Goal: Information Seeking & Learning: Learn about a topic

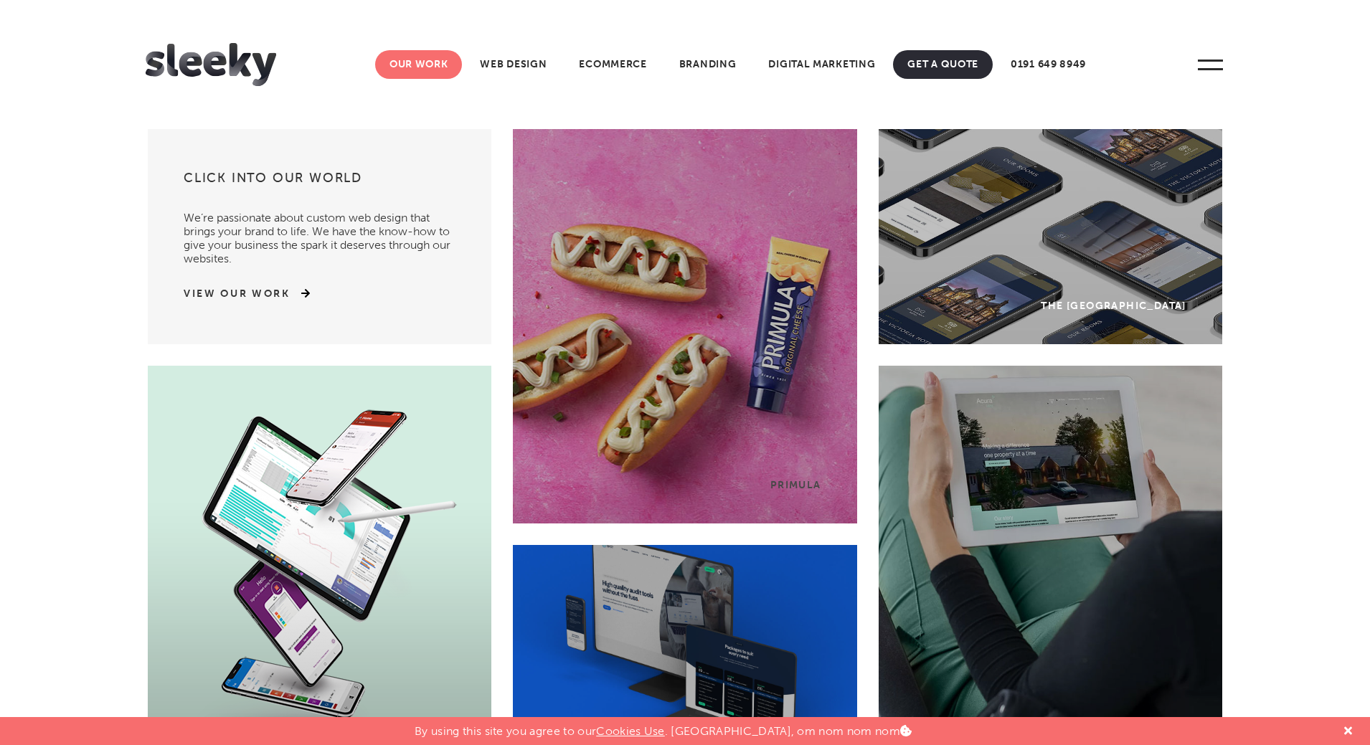
click at [397, 62] on link "Our Work" at bounding box center [419, 64] width 88 height 29
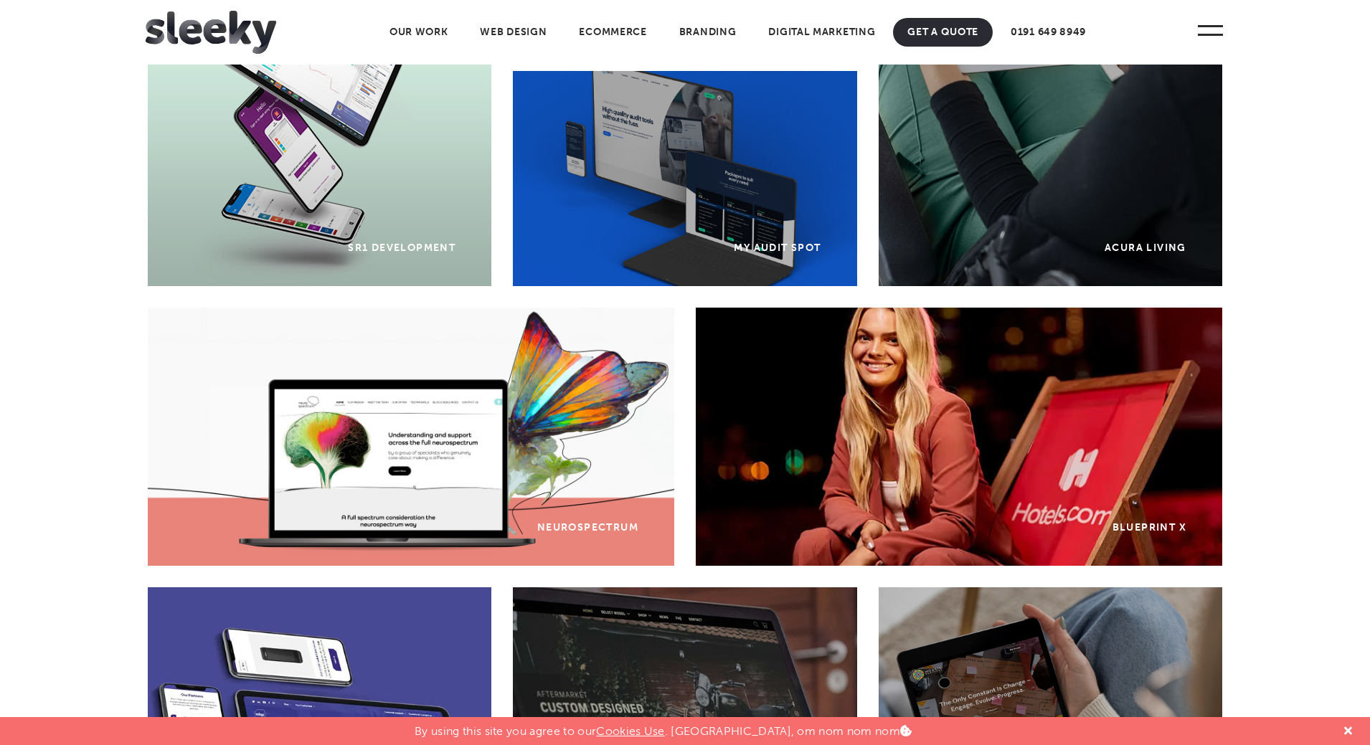
scroll to position [476, 0]
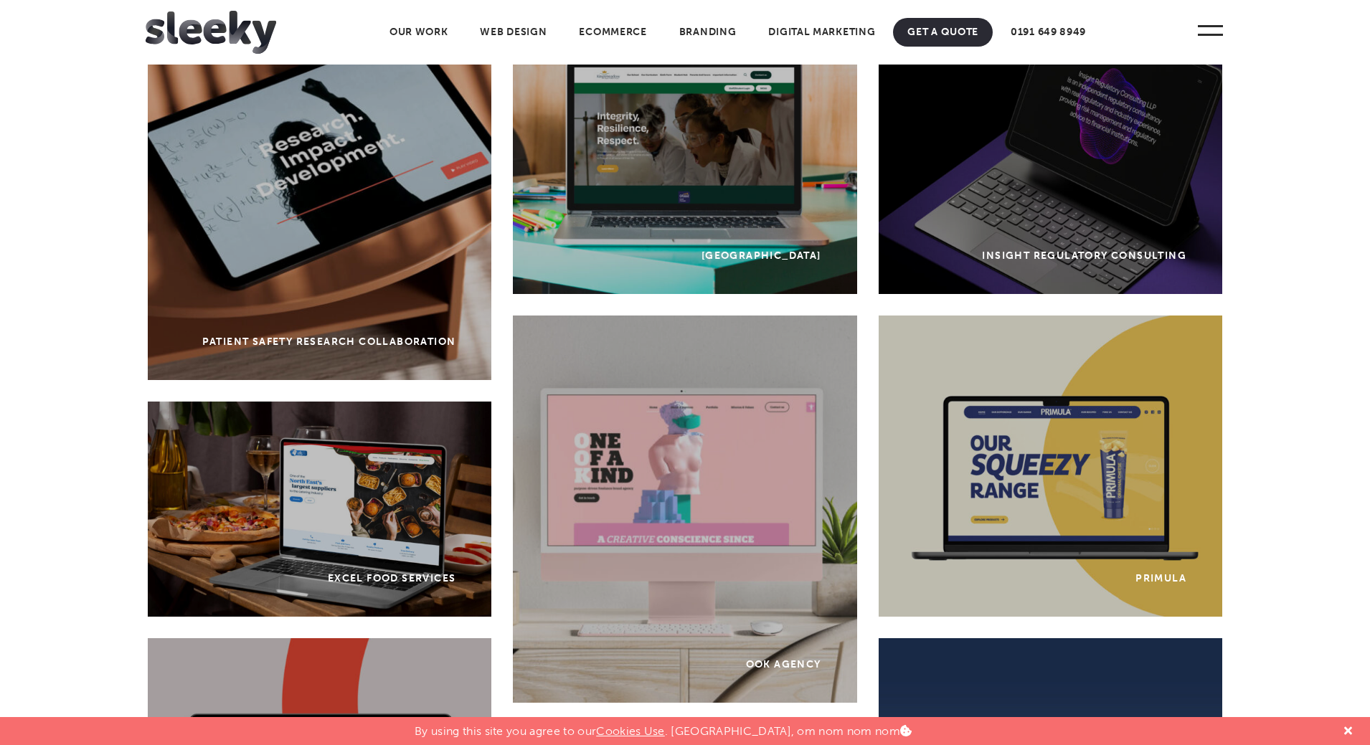
scroll to position [235, 0]
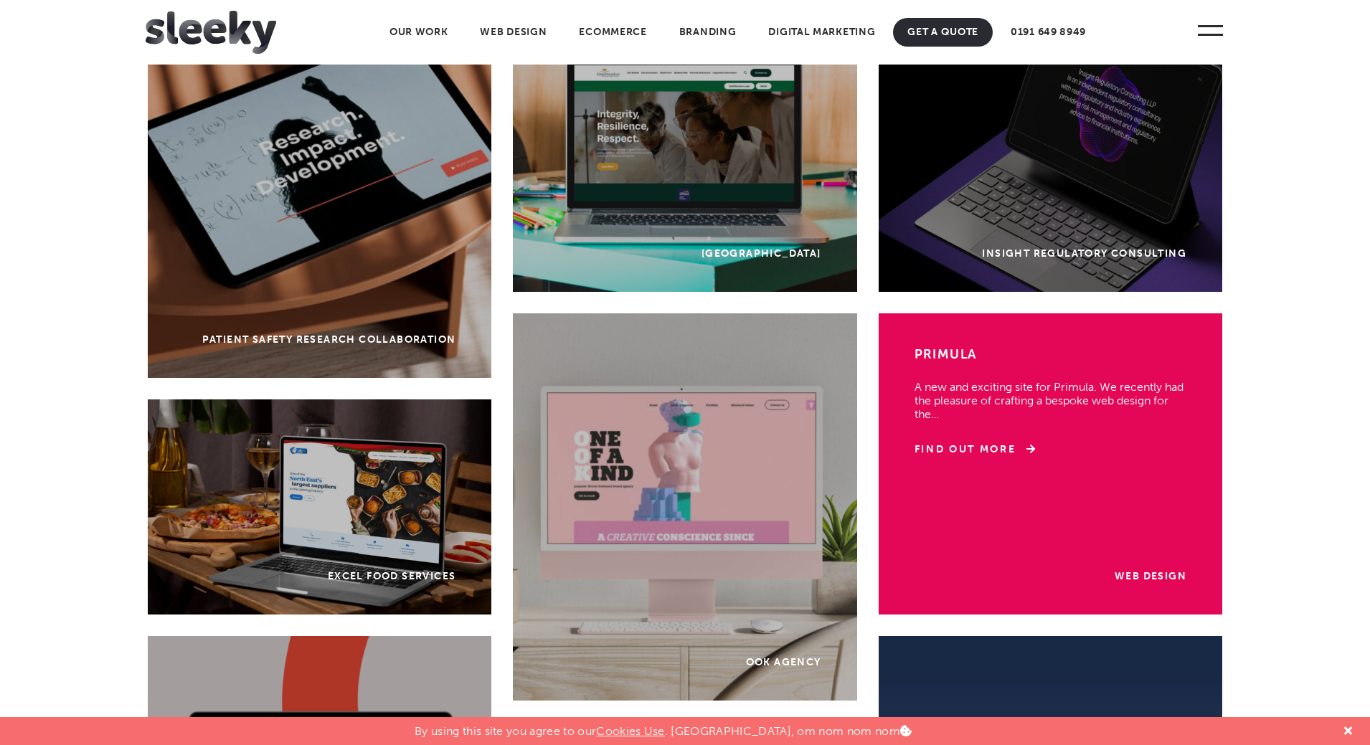
click at [1057, 461] on div "Web Design Primula A new and exciting site for Primula. We recently had the ple…" at bounding box center [1051, 464] width 344 height 301
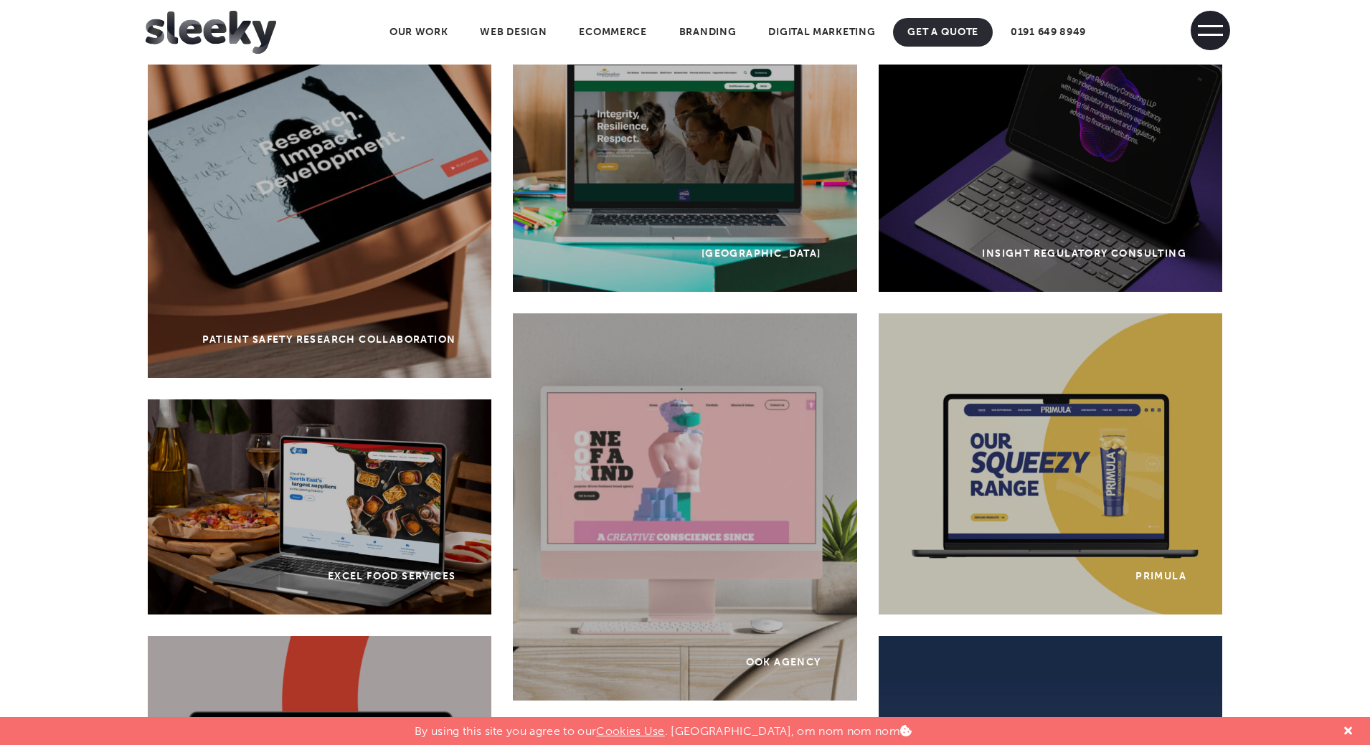
click at [1208, 34] on span at bounding box center [1210, 35] width 25 height 2
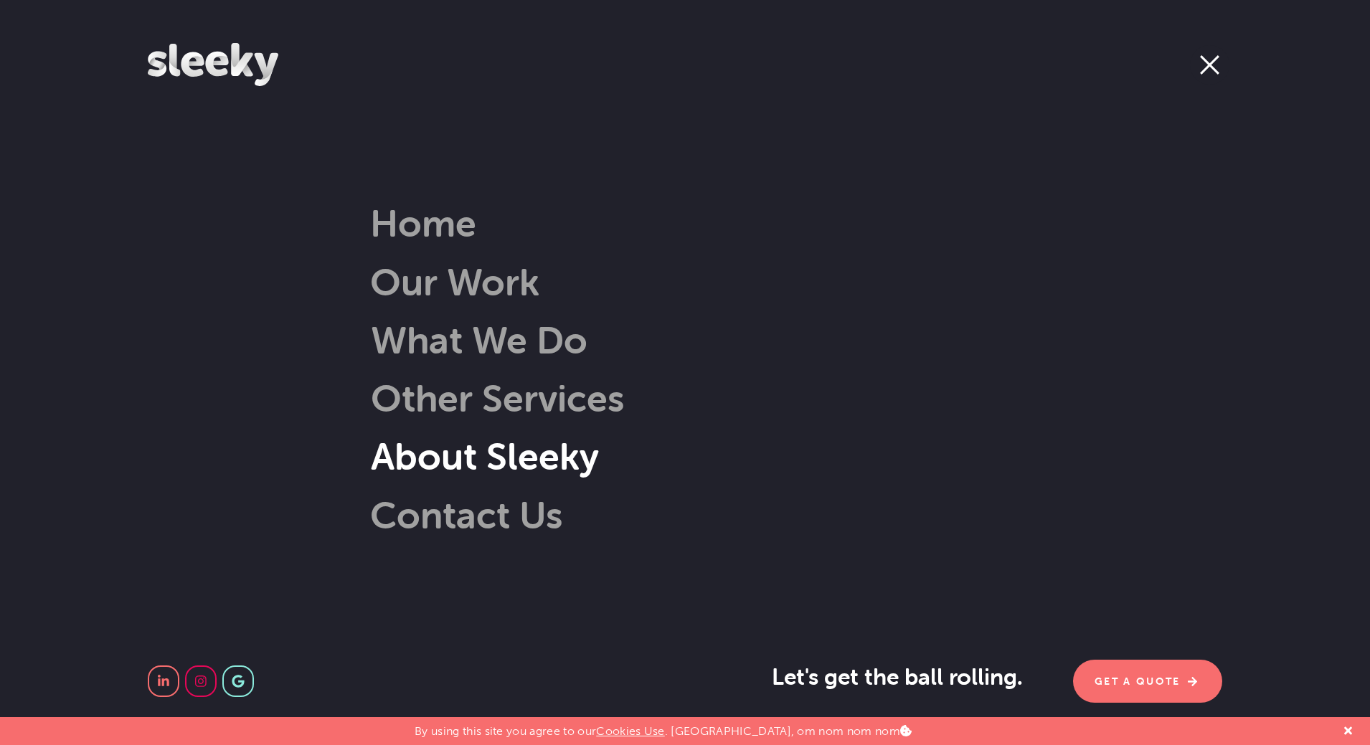
click at [507, 458] on link "About Sleeky" at bounding box center [463, 456] width 271 height 46
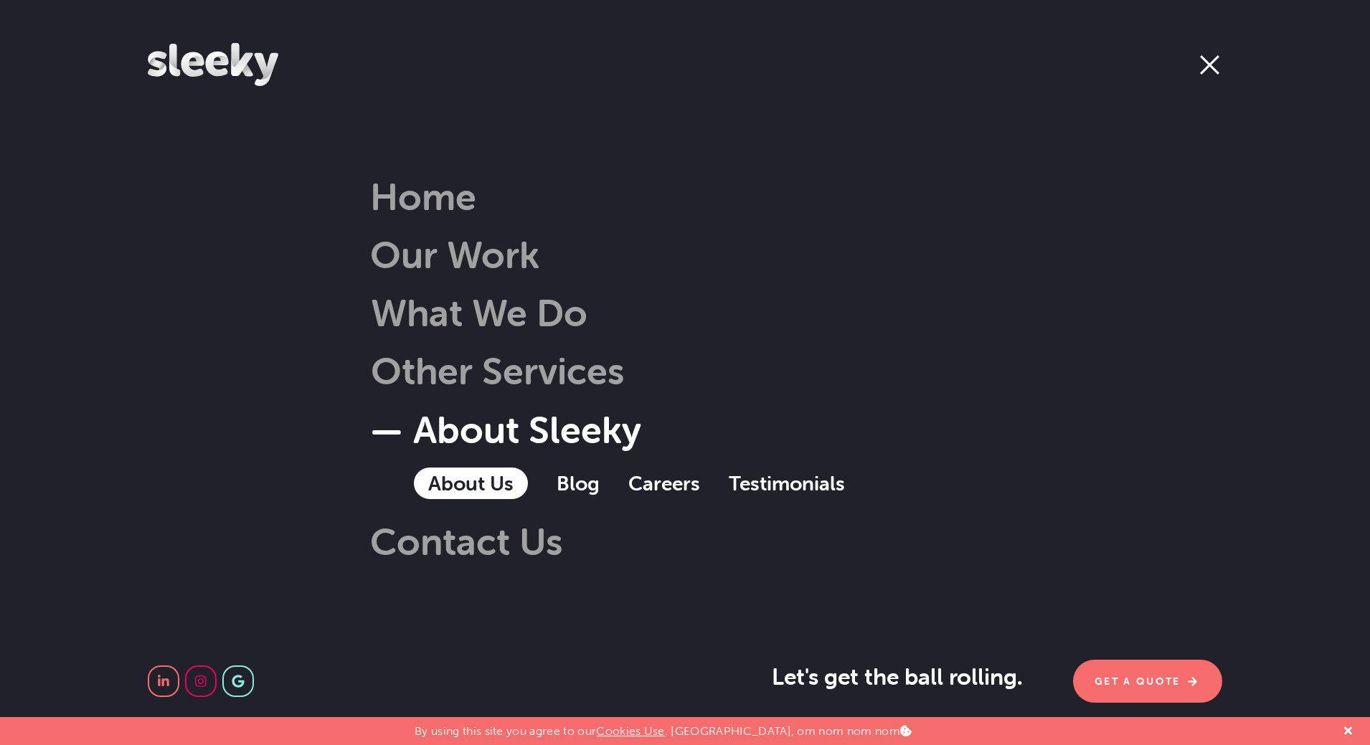
click at [441, 486] on link "About Us" at bounding box center [471, 484] width 114 height 32
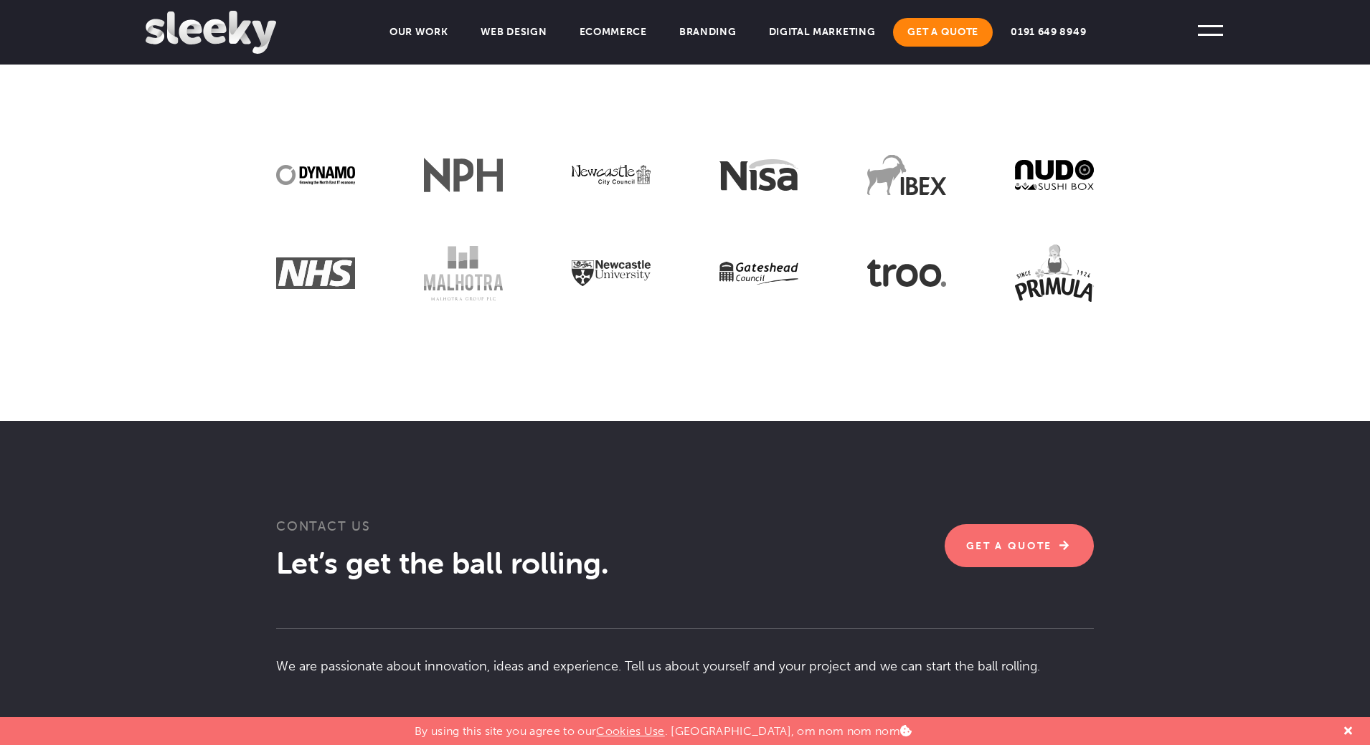
scroll to position [2109, 0]
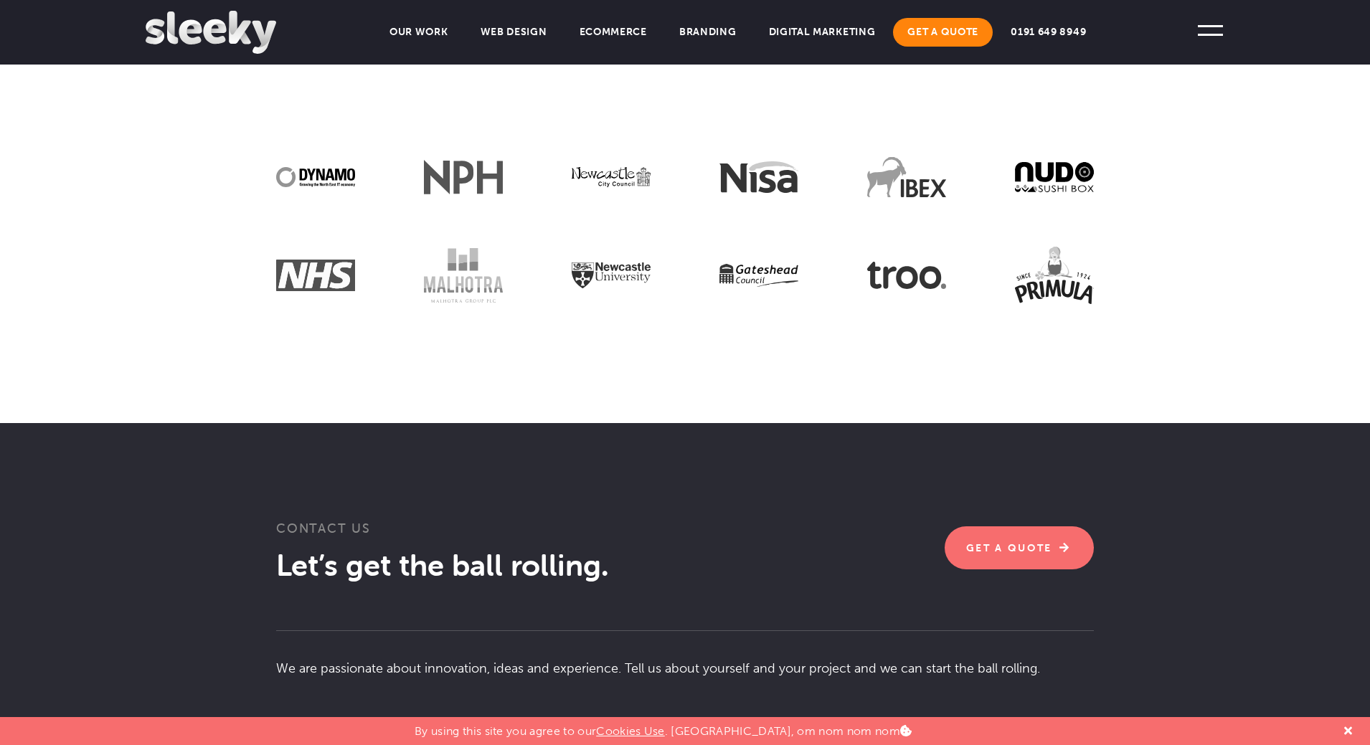
click at [939, 42] on link "Get A Quote" at bounding box center [943, 32] width 100 height 29
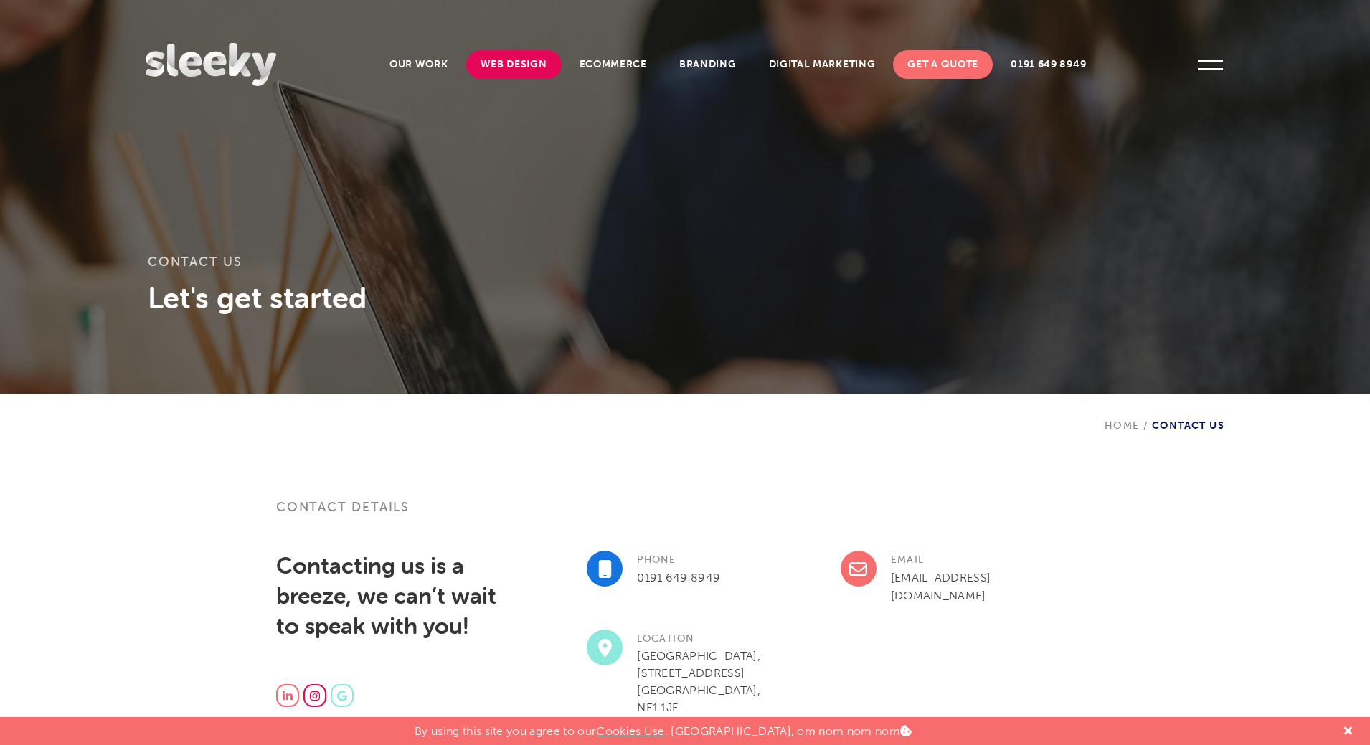
click at [523, 65] on link "Web Design" at bounding box center [513, 64] width 95 height 29
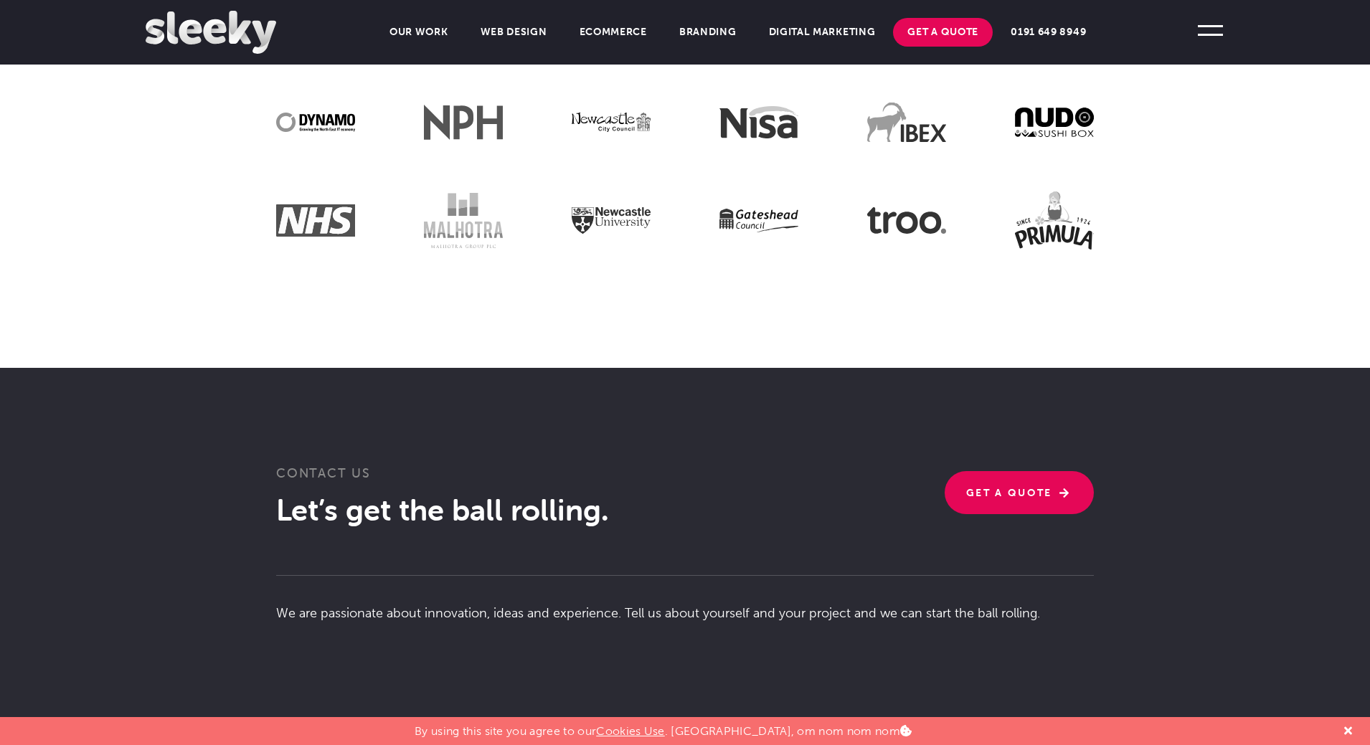
scroll to position [3105, 0]
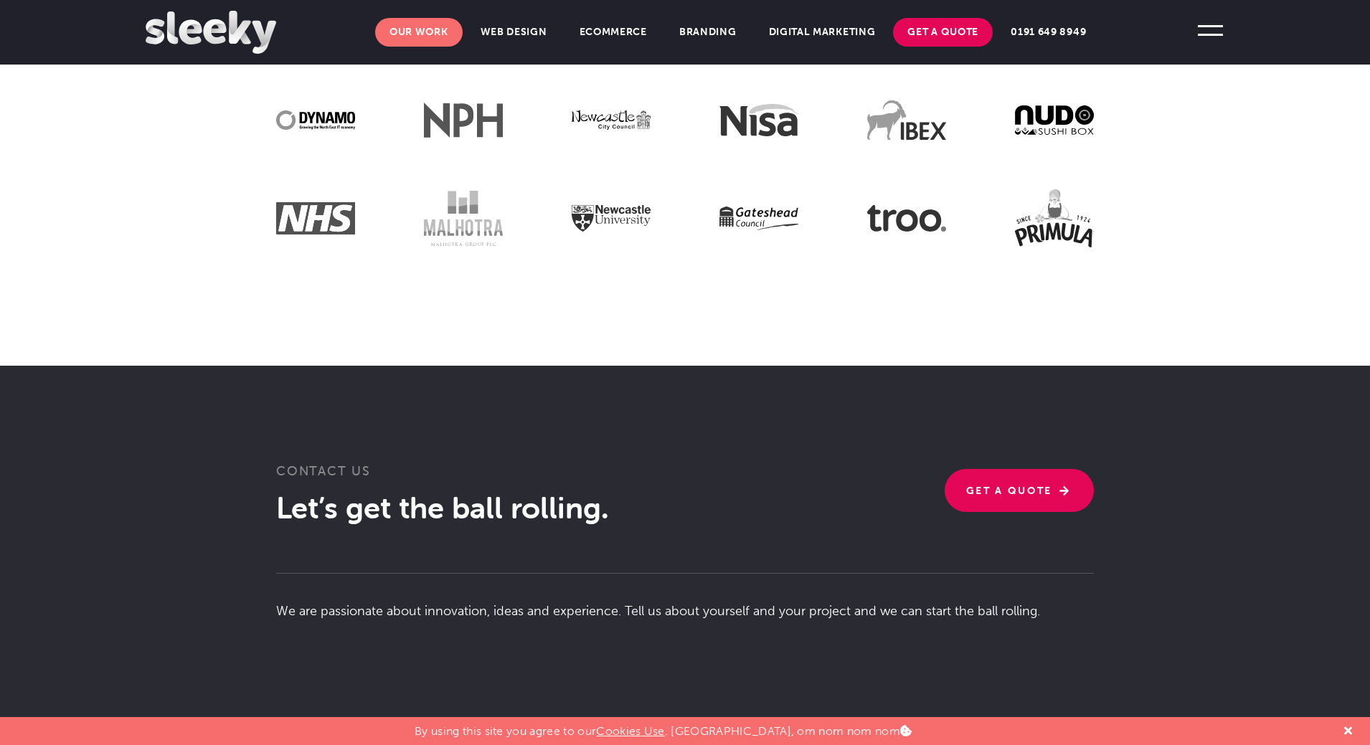
click at [410, 34] on link "Our Work" at bounding box center [419, 32] width 88 height 29
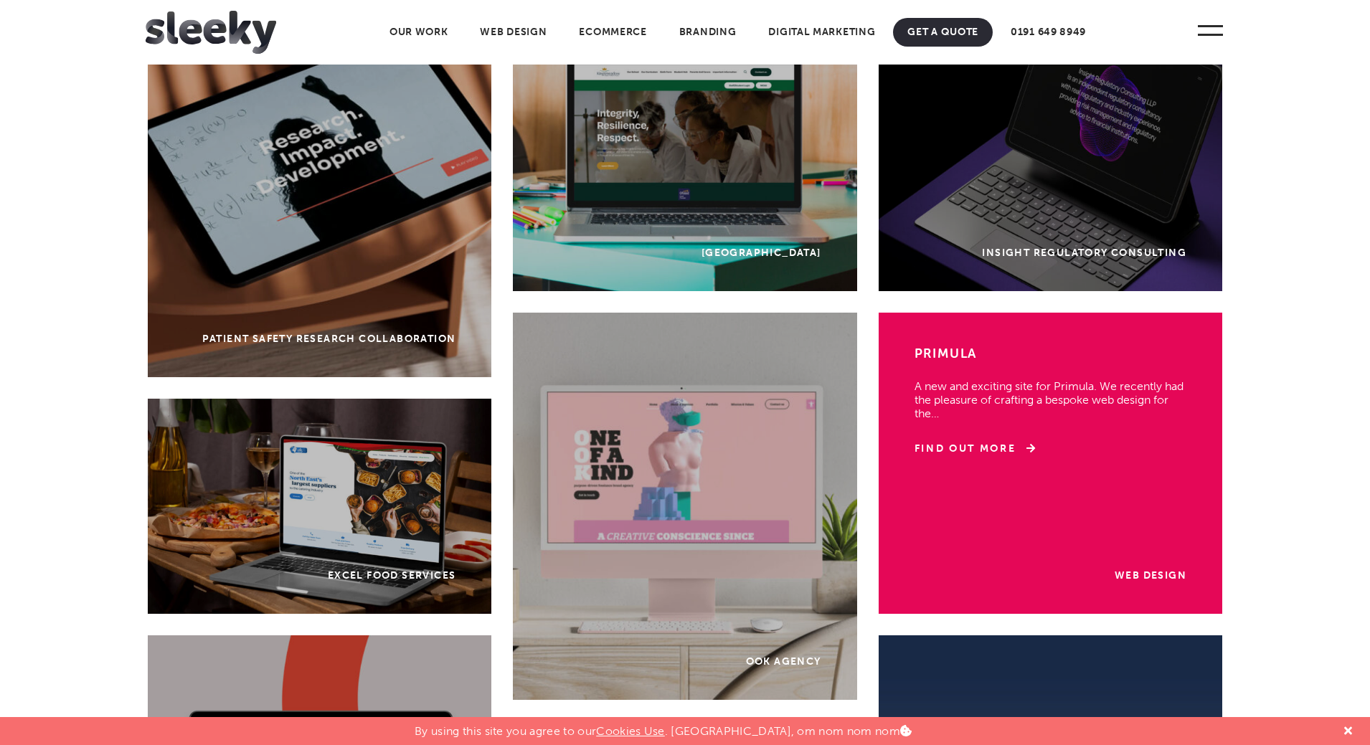
click at [1048, 385] on p "A new and exciting site for Primula. We recently had the pleasure of crafting a…" at bounding box center [1051, 392] width 272 height 55
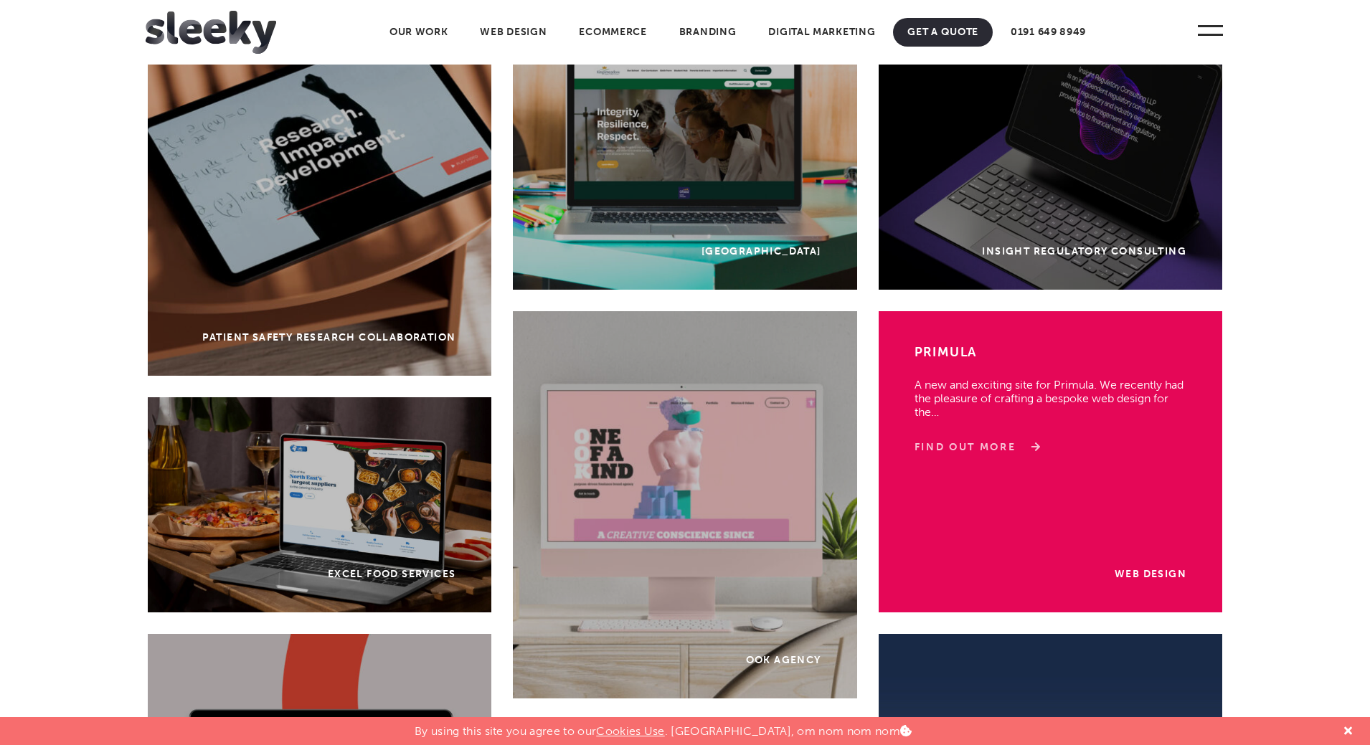
click at [984, 448] on link "Find Out More" at bounding box center [975, 448] width 121 height 14
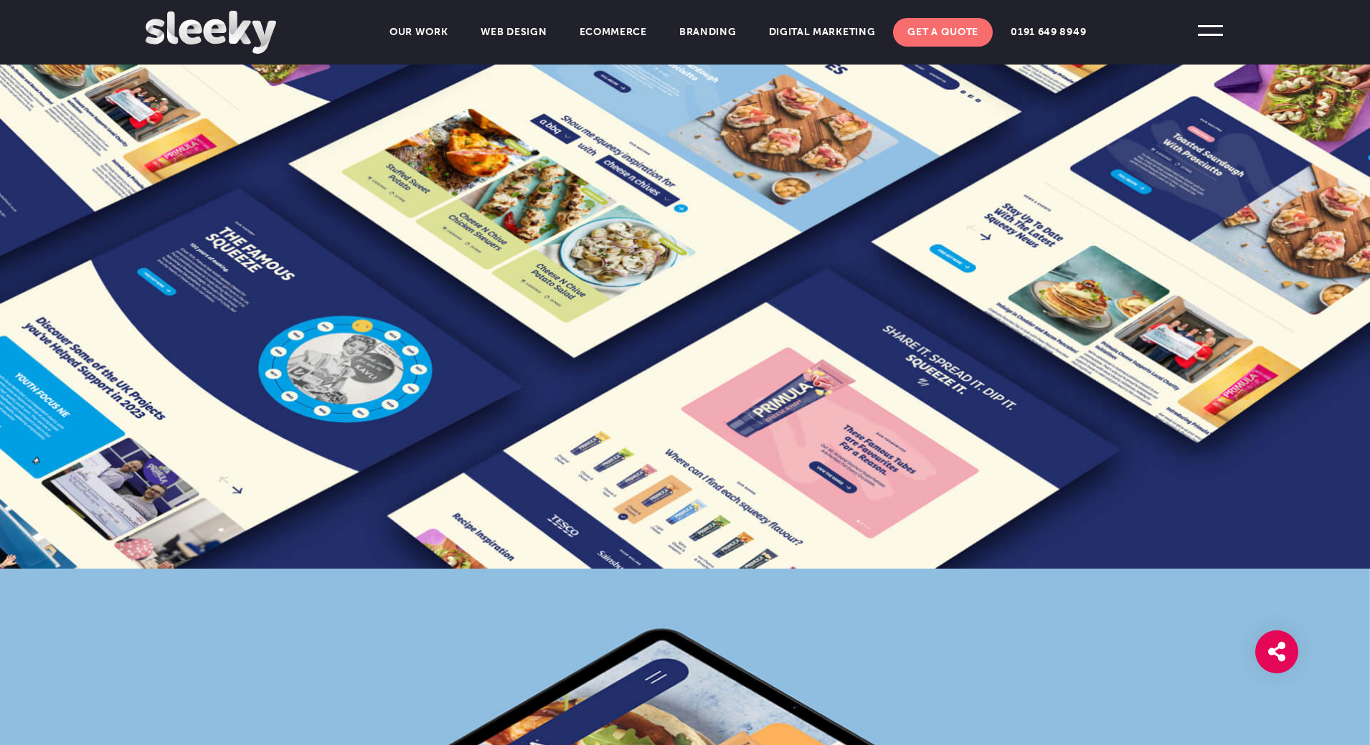
scroll to position [1339, 0]
